Goal: Task Accomplishment & Management: Use online tool/utility

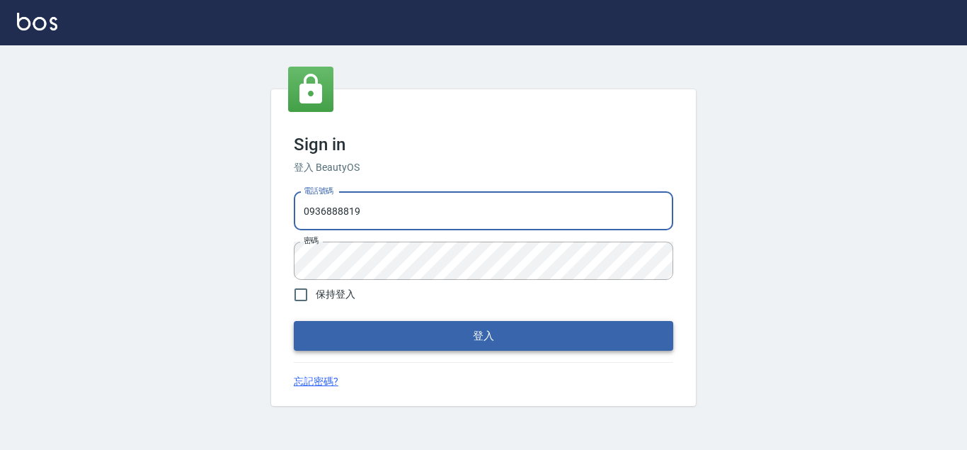
type input "0936888819"
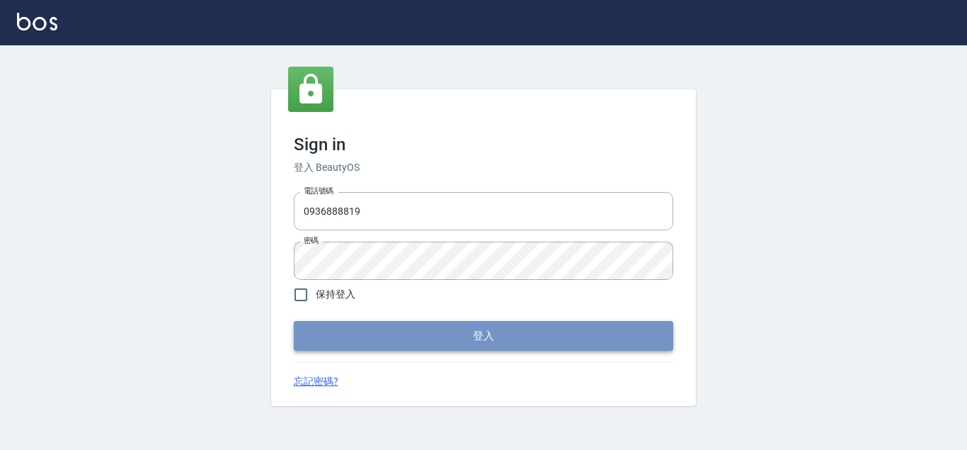
click at [438, 337] on button "登入" at bounding box center [484, 336] width 380 height 30
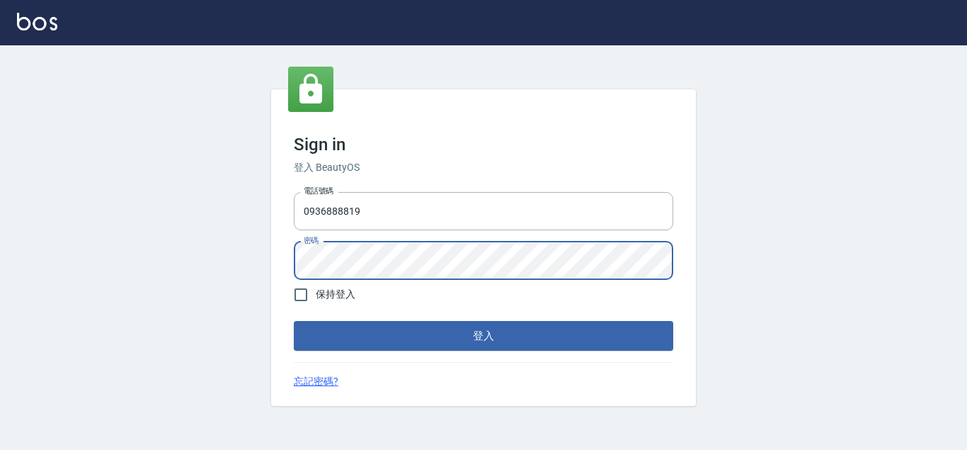
click at [294, 321] on button "登入" at bounding box center [484, 336] width 380 height 30
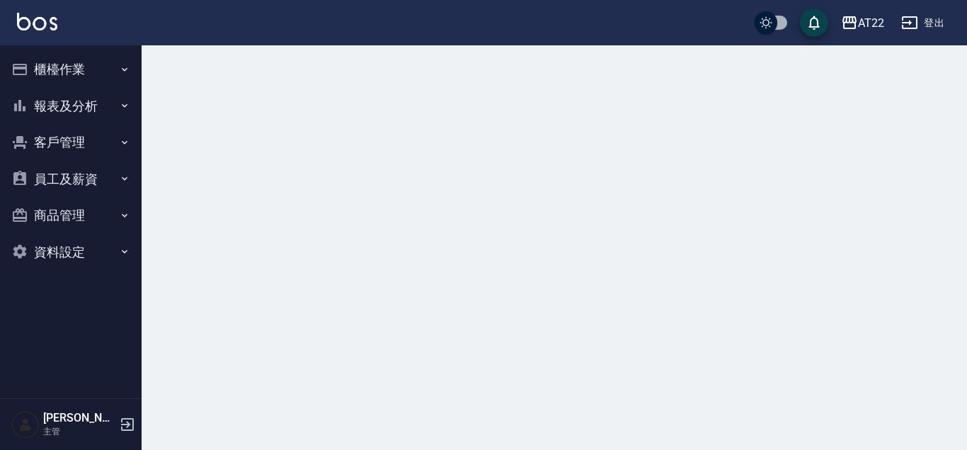
click at [115, 71] on button "櫃檯作業" at bounding box center [71, 69] width 130 height 37
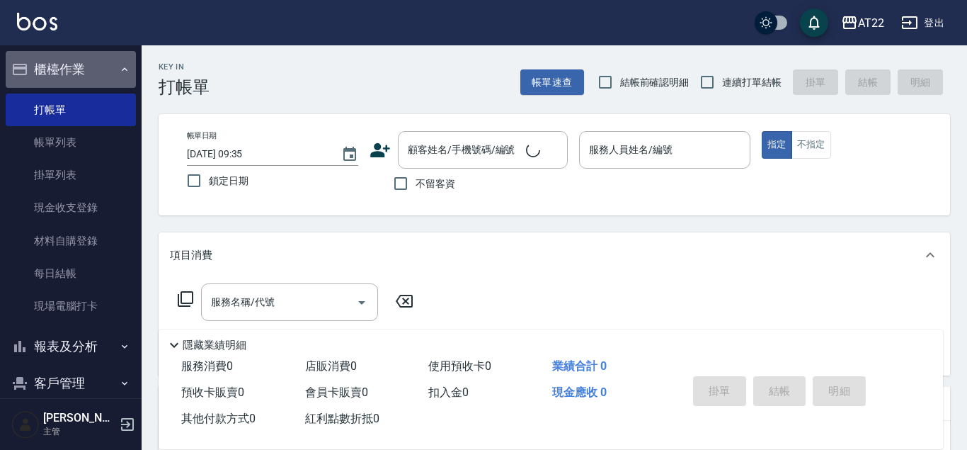
click at [122, 70] on icon "button" at bounding box center [124, 69] width 11 height 11
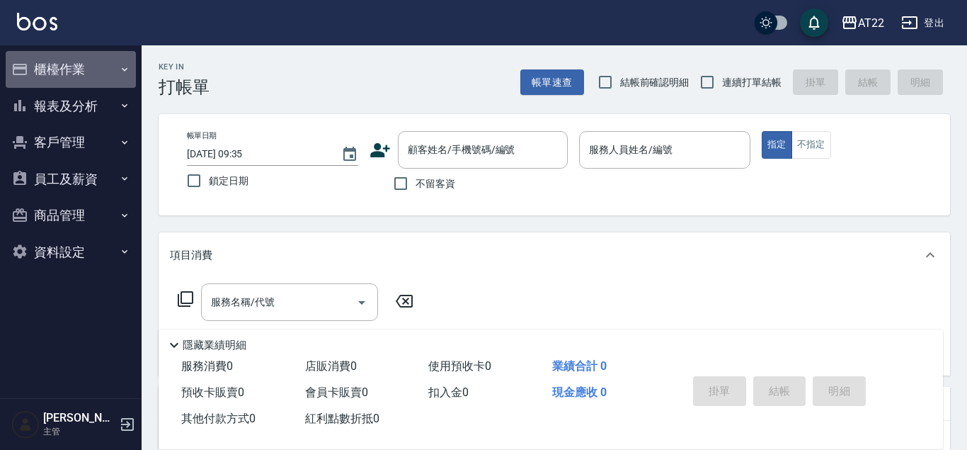
click at [122, 70] on icon "button" at bounding box center [124, 69] width 11 height 11
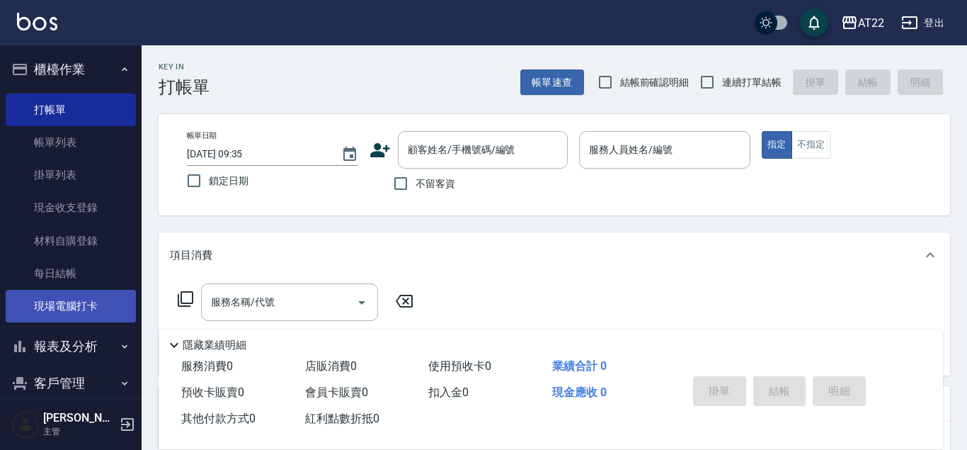
click at [86, 318] on link "現場電腦打卡" at bounding box center [71, 306] width 130 height 33
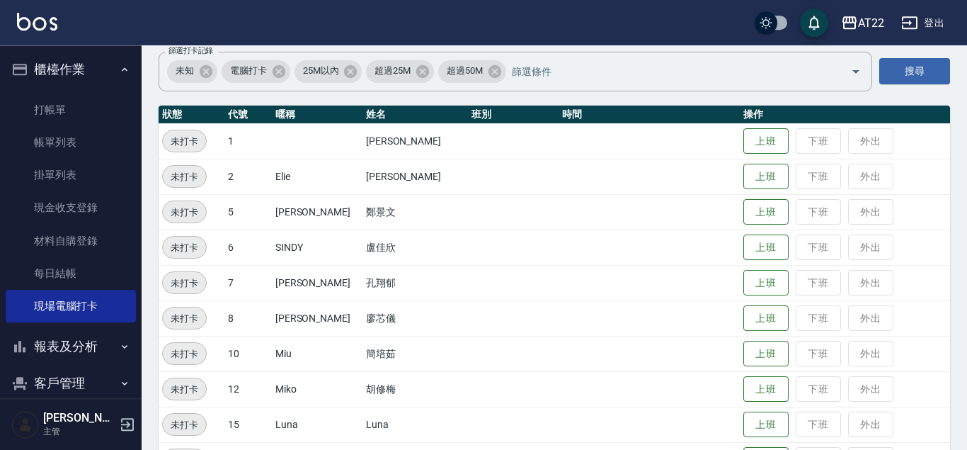
scroll to position [153, 0]
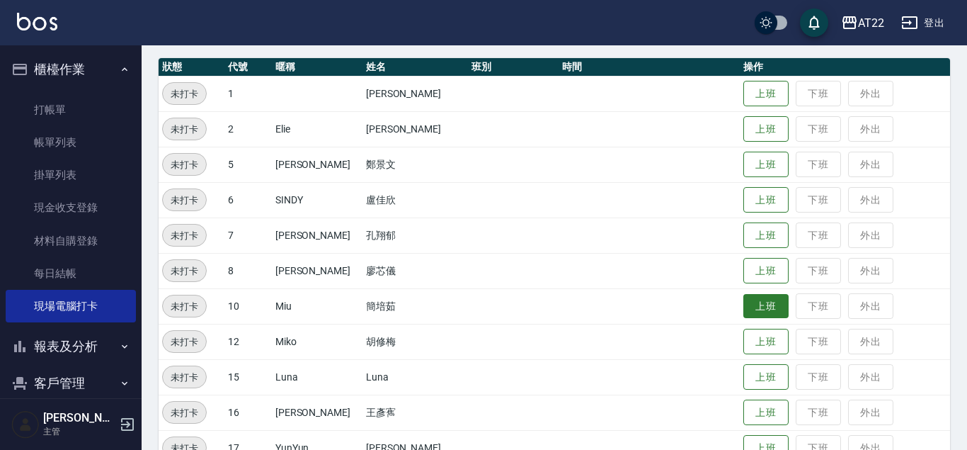
click at [744, 302] on button "上班" at bounding box center [765, 306] width 45 height 25
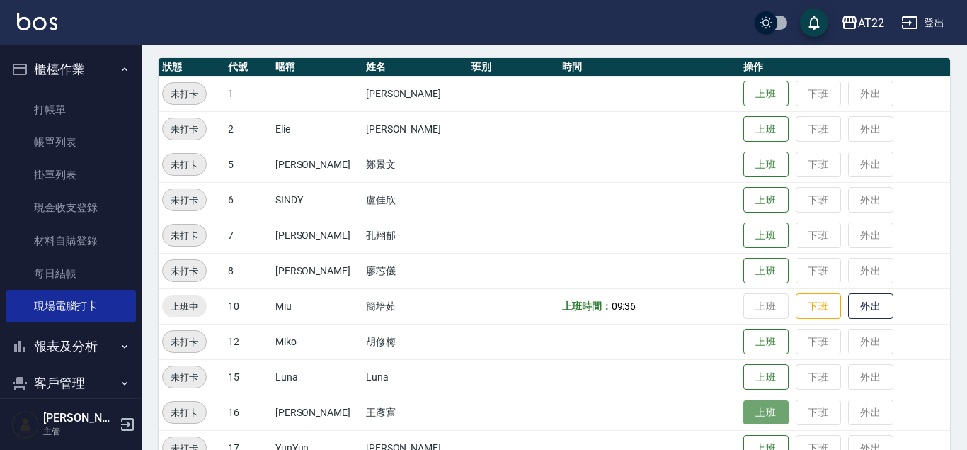
click at [751, 404] on button "上班" at bounding box center [765, 412] width 45 height 25
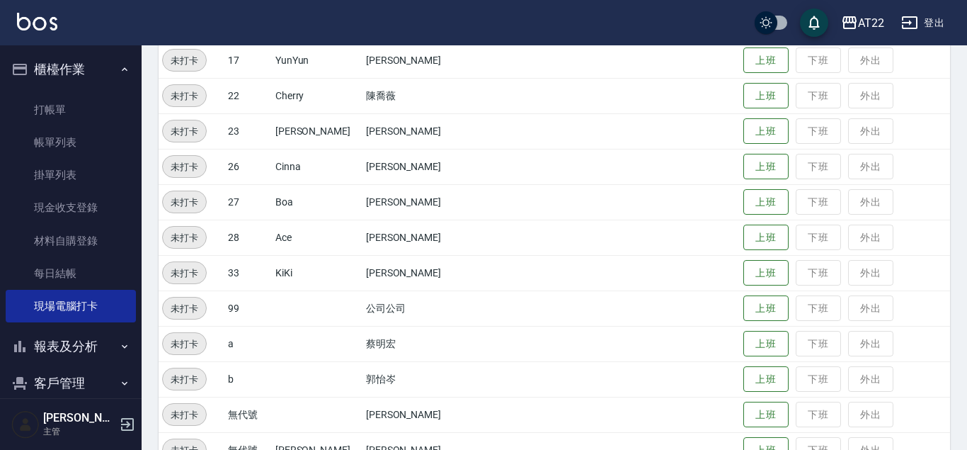
scroll to position [494, 0]
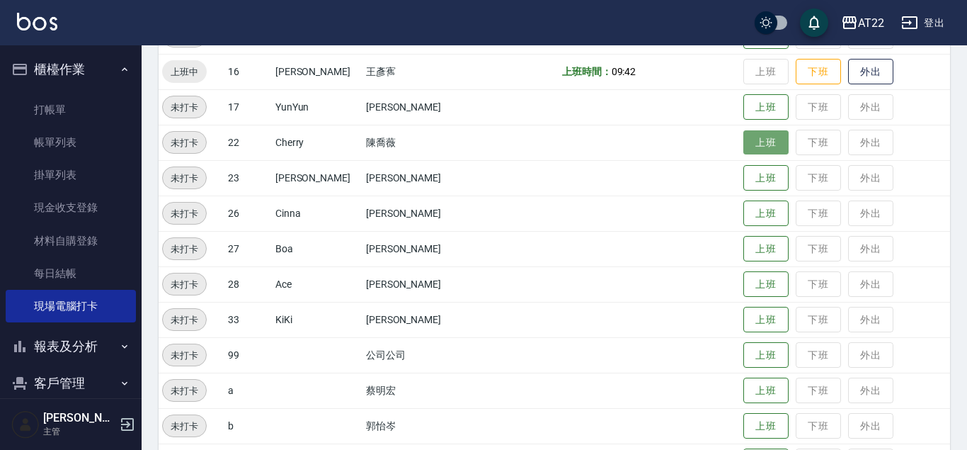
click at [760, 149] on button "上班" at bounding box center [765, 142] width 45 height 25
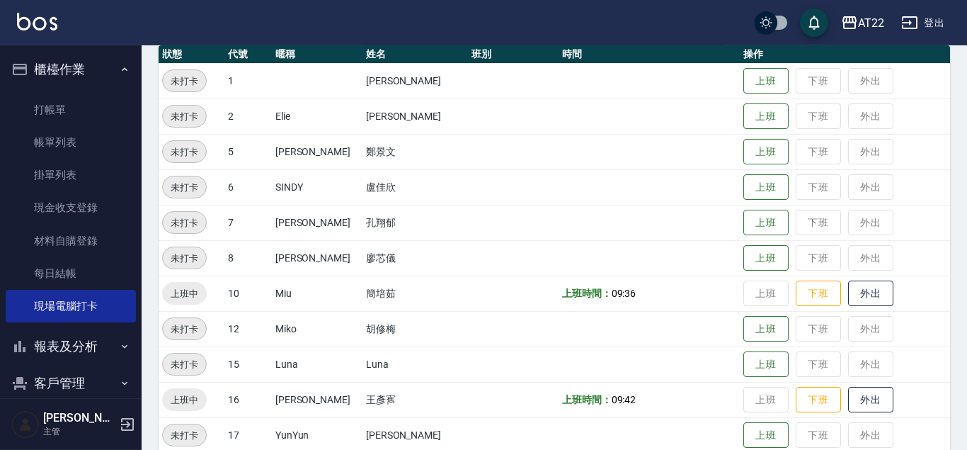
scroll to position [111, 0]
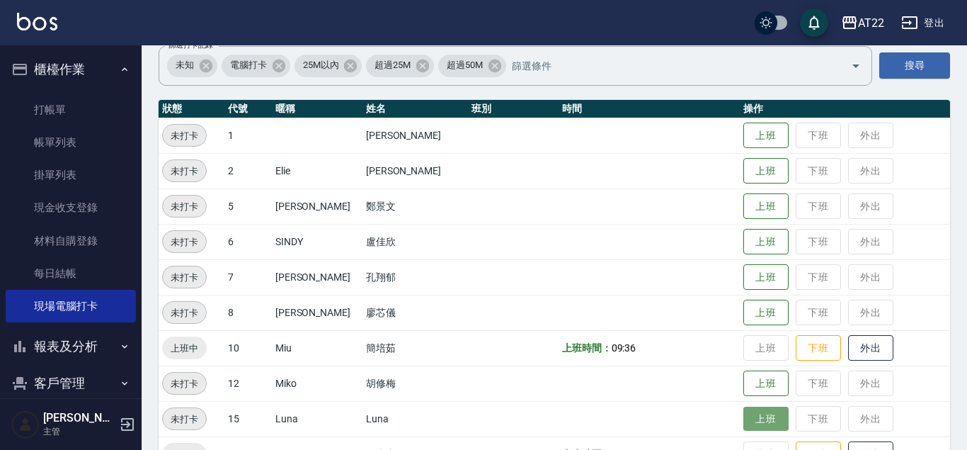
click at [751, 421] on button "上班" at bounding box center [765, 418] width 45 height 25
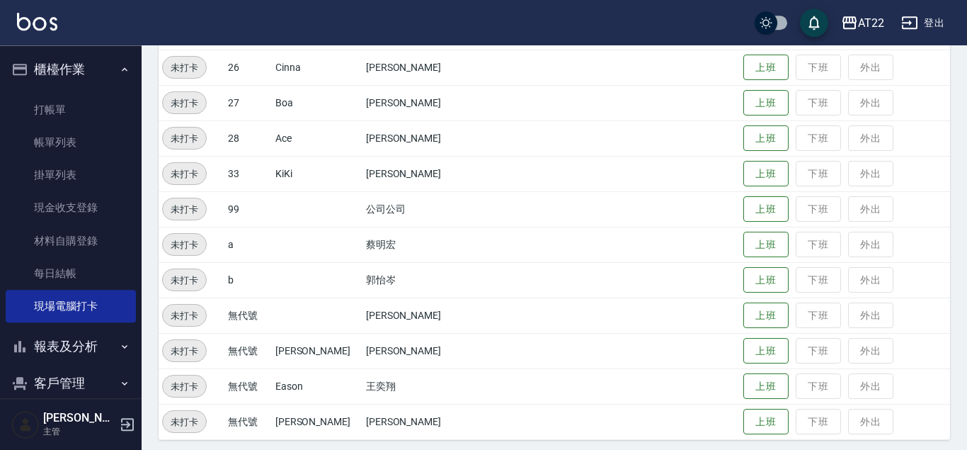
scroll to position [646, 0]
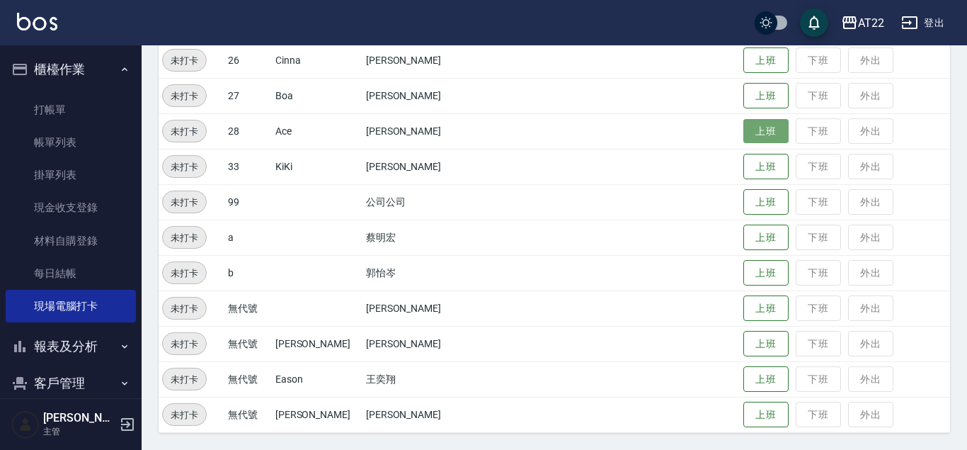
click at [743, 134] on button "上班" at bounding box center [765, 131] width 45 height 25
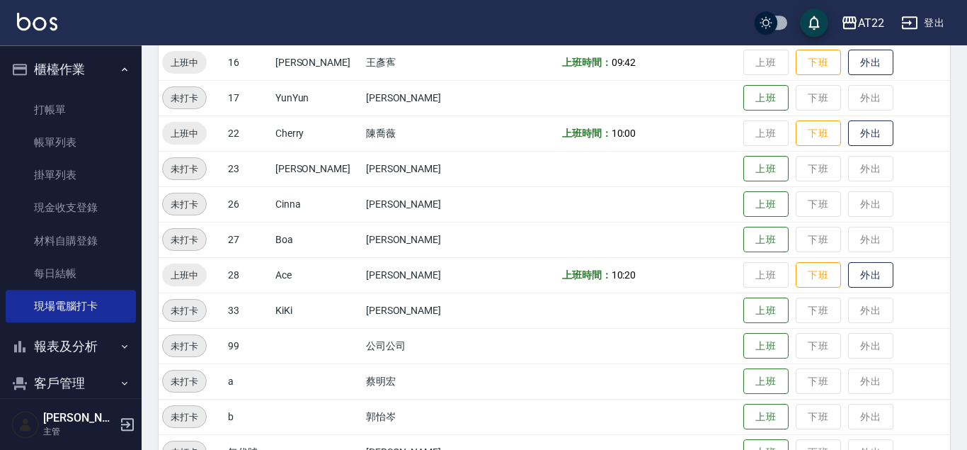
scroll to position [499, 0]
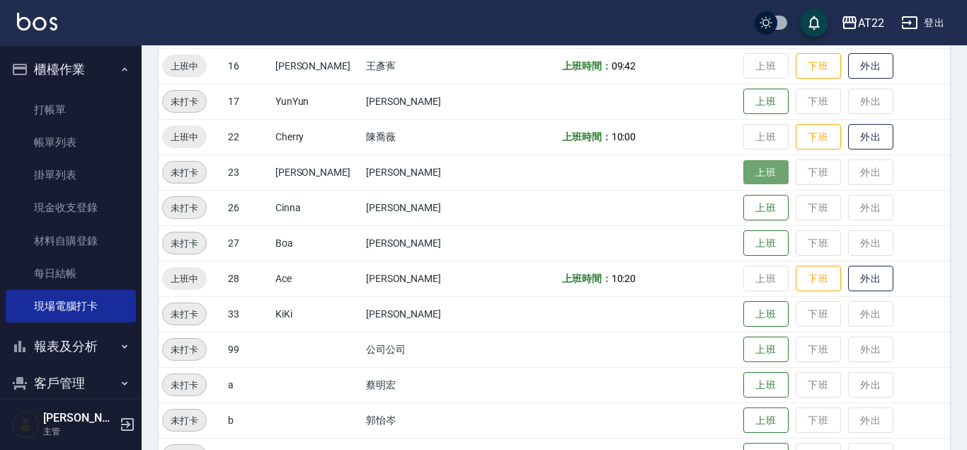
click at [762, 164] on button "上班" at bounding box center [765, 172] width 45 height 25
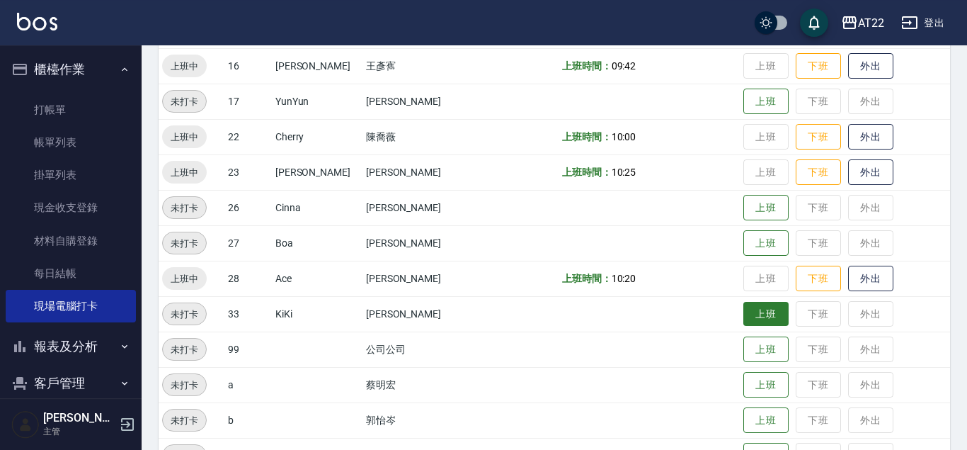
click at [743, 304] on button "上班" at bounding box center [765, 314] width 45 height 25
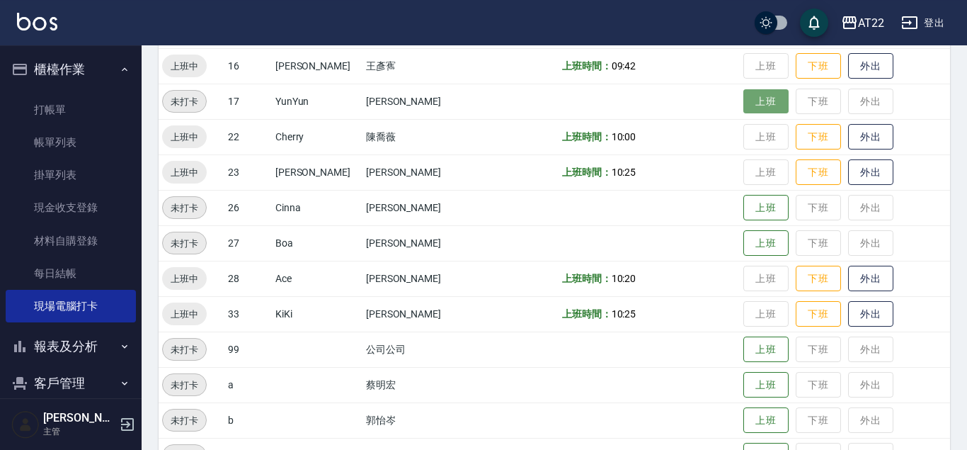
click at [743, 100] on button "上班" at bounding box center [765, 101] width 45 height 25
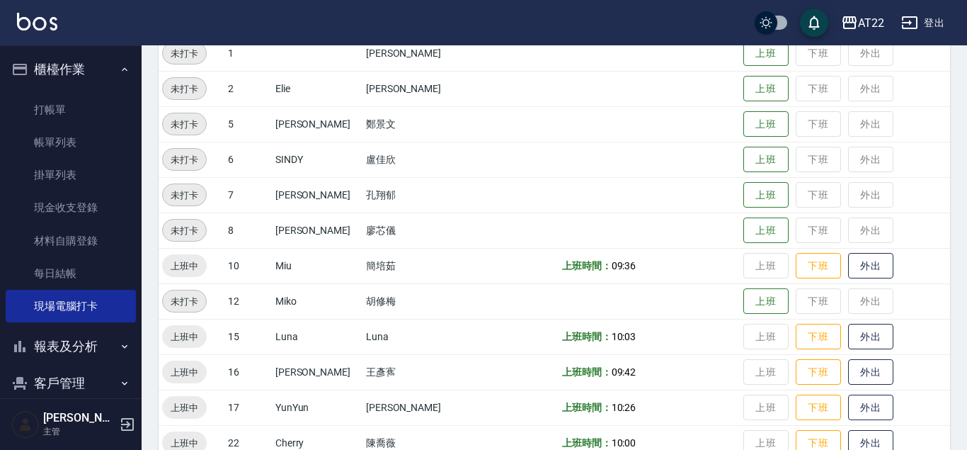
scroll to position [0, 0]
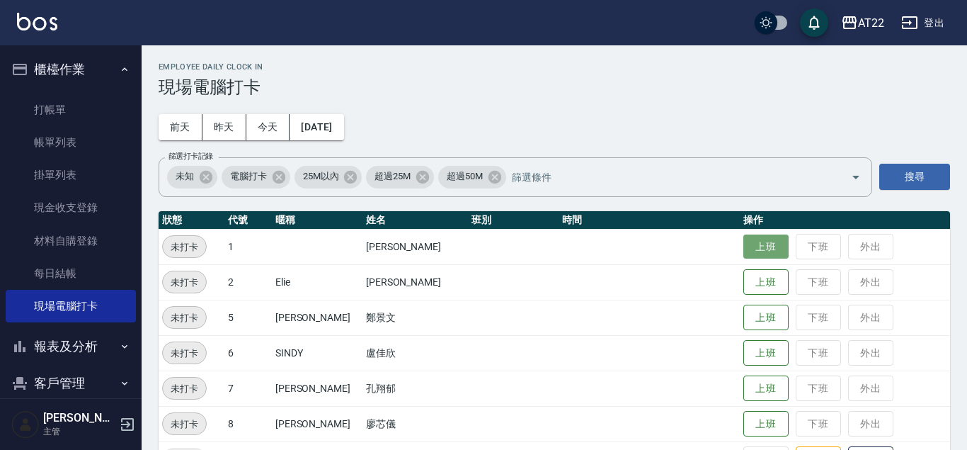
click at [743, 244] on button "上班" at bounding box center [765, 246] width 45 height 25
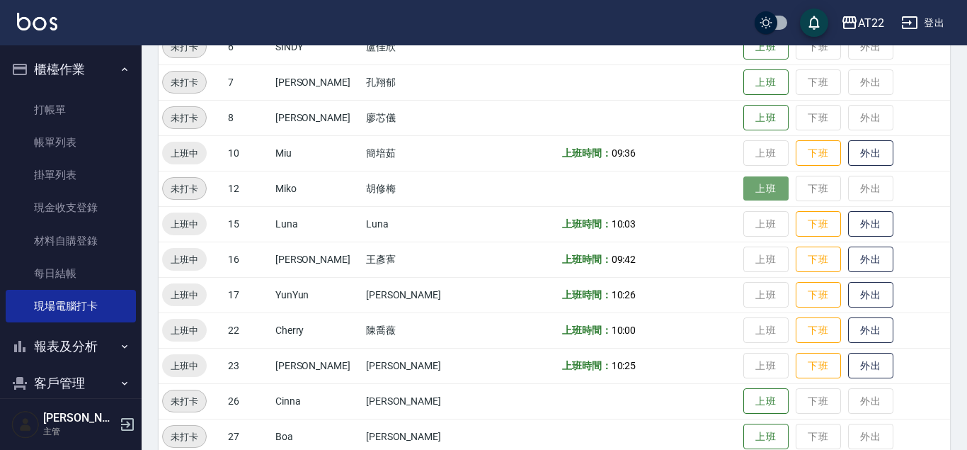
click at [745, 196] on button "上班" at bounding box center [765, 188] width 45 height 25
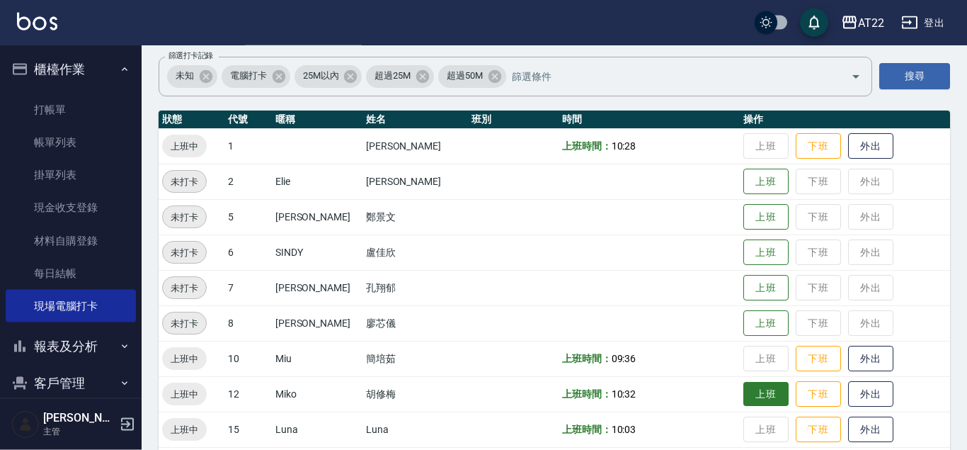
scroll to position [76, 0]
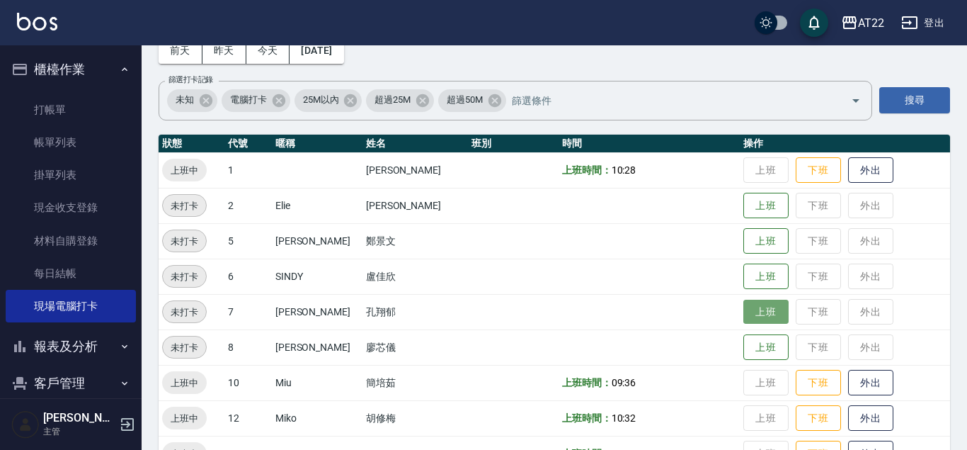
click at [753, 304] on button "上班" at bounding box center [765, 312] width 45 height 25
